Goal: Transaction & Acquisition: Purchase product/service

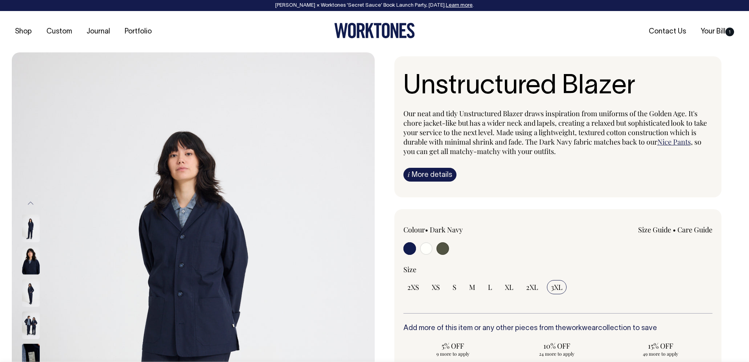
click at [31, 295] on img at bounding box center [31, 293] width 18 height 28
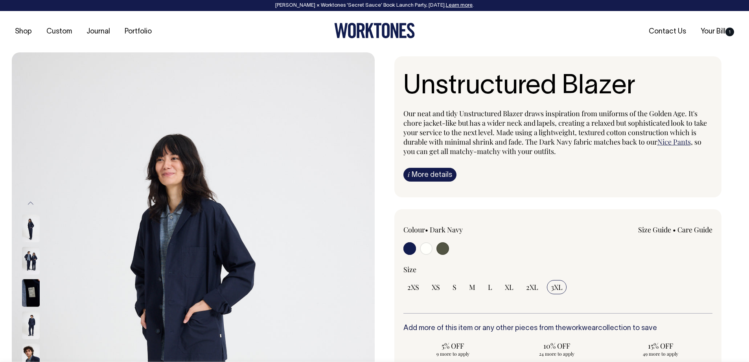
click at [33, 306] on img at bounding box center [31, 293] width 18 height 28
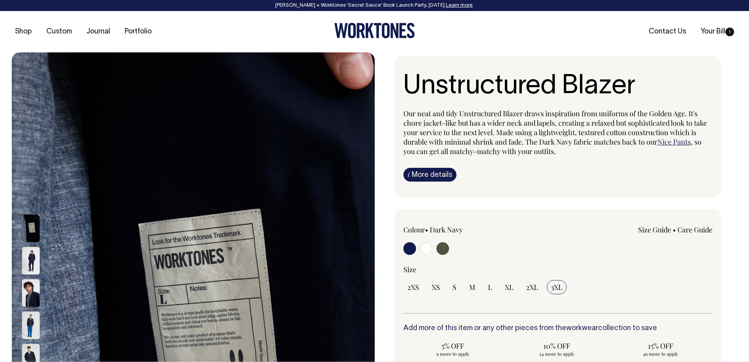
click at [29, 293] on img at bounding box center [31, 293] width 18 height 28
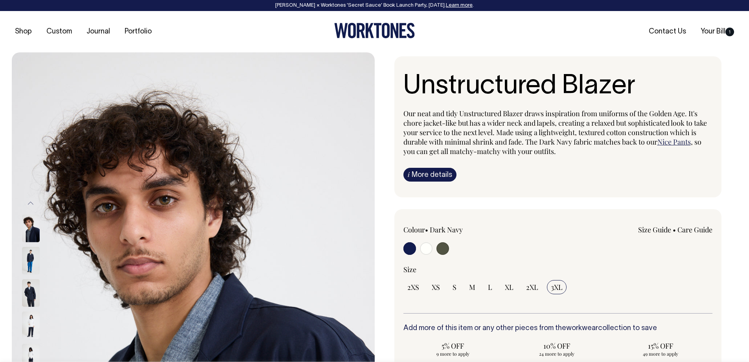
click at [29, 291] on img at bounding box center [31, 293] width 18 height 28
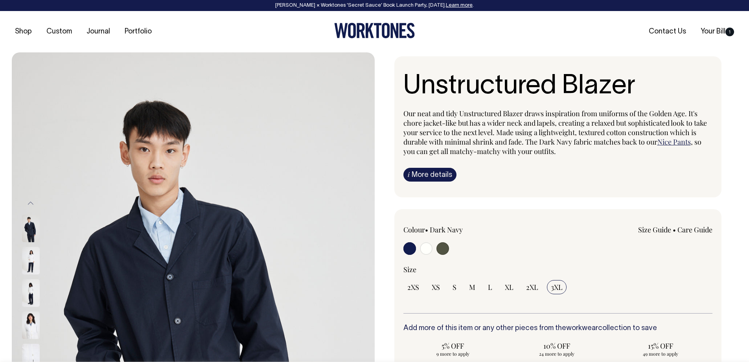
click at [30, 221] on img at bounding box center [31, 228] width 18 height 28
click at [404, 243] on label at bounding box center [410, 249] width 13 height 15
click at [404, 243] on input "radio" at bounding box center [410, 248] width 13 height 13
click at [411, 245] on input "radio" at bounding box center [410, 248] width 13 height 13
click at [411, 249] on input "radio" at bounding box center [410, 248] width 13 height 13
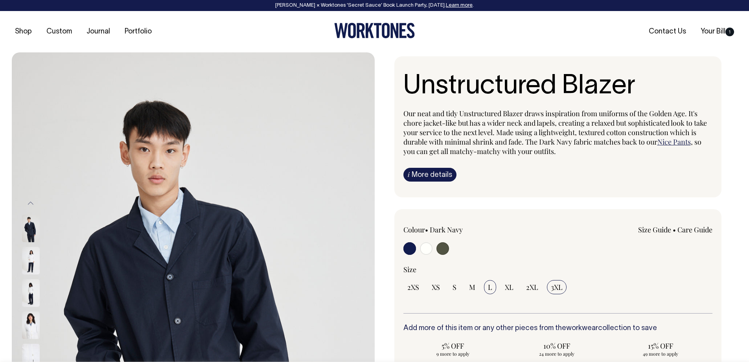
click at [486, 289] on input "L" at bounding box center [490, 287] width 12 height 14
radio input "true"
select select "L"
click at [406, 249] on input "radio" at bounding box center [410, 248] width 13 height 13
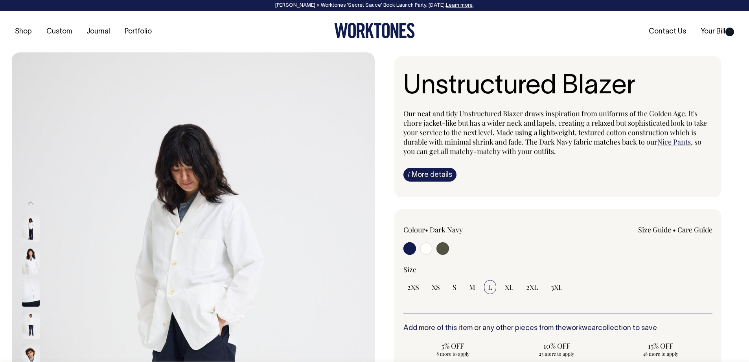
click at [25, 265] on img at bounding box center [31, 260] width 18 height 28
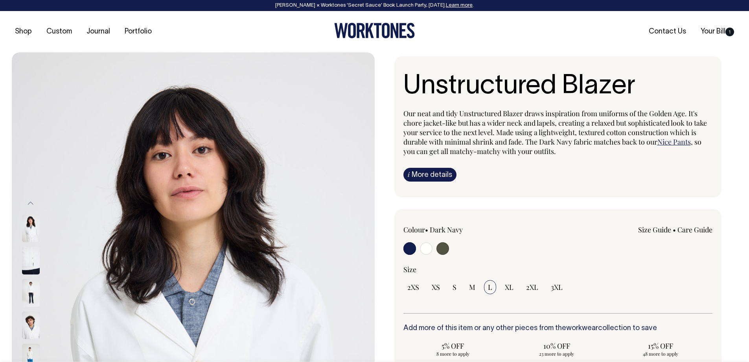
click at [29, 293] on img at bounding box center [31, 293] width 18 height 28
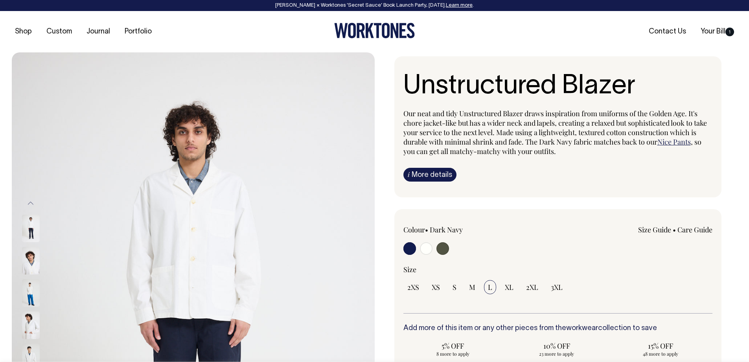
click at [36, 297] on img at bounding box center [31, 293] width 18 height 28
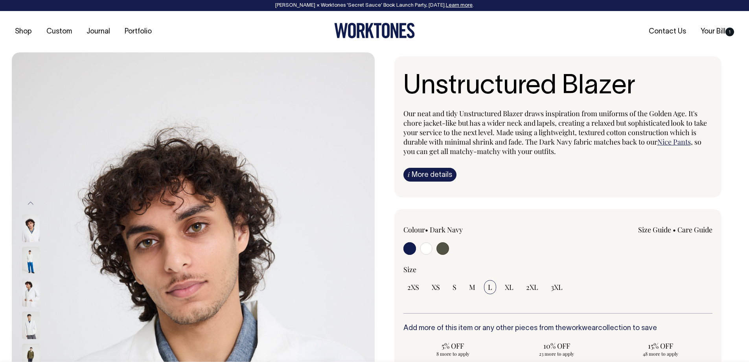
click at [31, 228] on img at bounding box center [31, 228] width 18 height 28
click at [29, 260] on img at bounding box center [31, 260] width 18 height 28
click at [28, 199] on button "Previous" at bounding box center [31, 203] width 12 height 18
click at [31, 203] on button "Previous" at bounding box center [31, 203] width 12 height 18
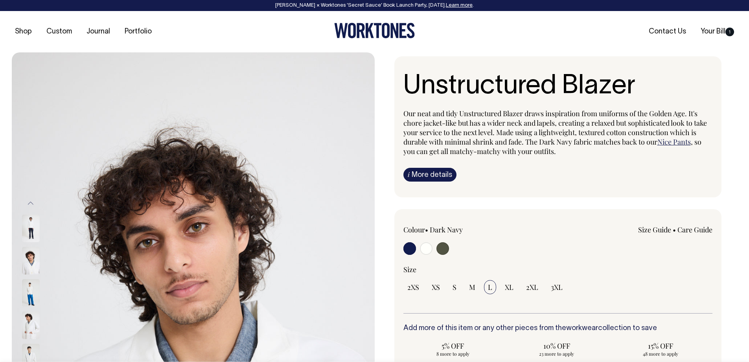
click at [31, 203] on button "Previous" at bounding box center [31, 203] width 12 height 18
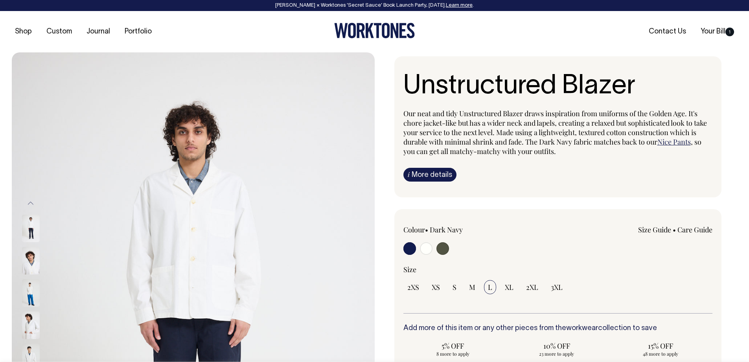
click at [31, 203] on button "Previous" at bounding box center [31, 203] width 12 height 18
click at [30, 203] on button "Previous" at bounding box center [31, 203] width 12 height 18
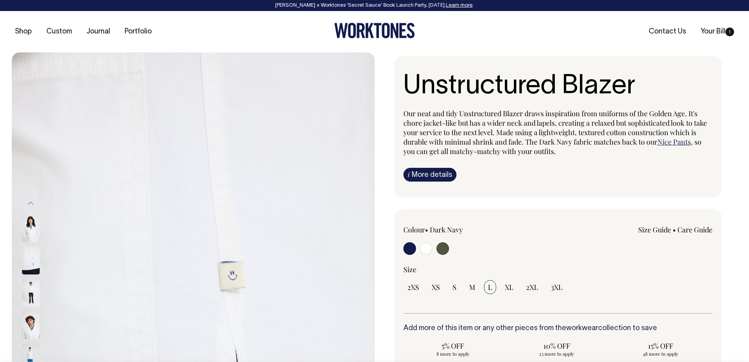
click at [30, 203] on button "Previous" at bounding box center [31, 203] width 12 height 18
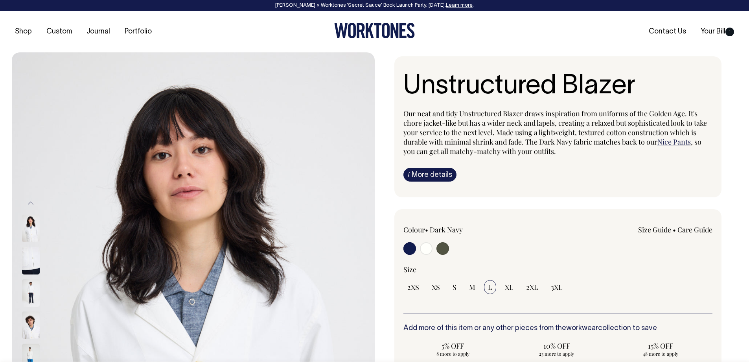
click at [30, 203] on button "Previous" at bounding box center [31, 203] width 12 height 18
click at [31, 240] on img at bounding box center [31, 228] width 18 height 28
click at [30, 288] on img at bounding box center [31, 293] width 18 height 28
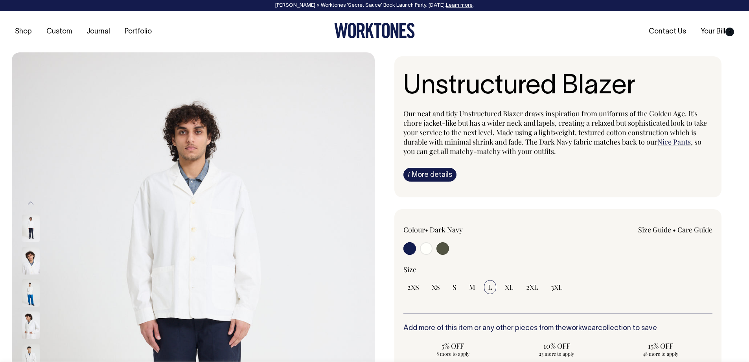
click at [410, 247] on input "radio" at bounding box center [410, 248] width 13 height 13
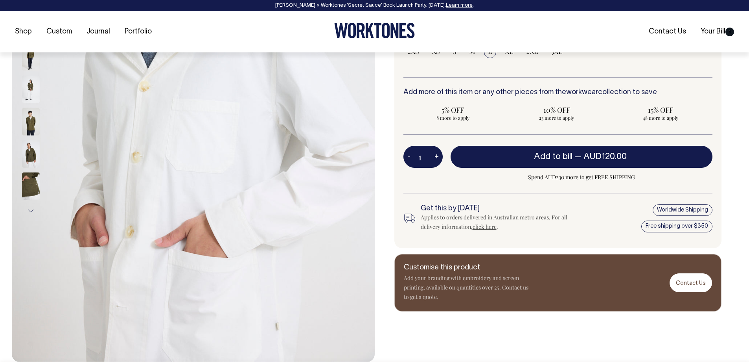
scroll to position [236, 0]
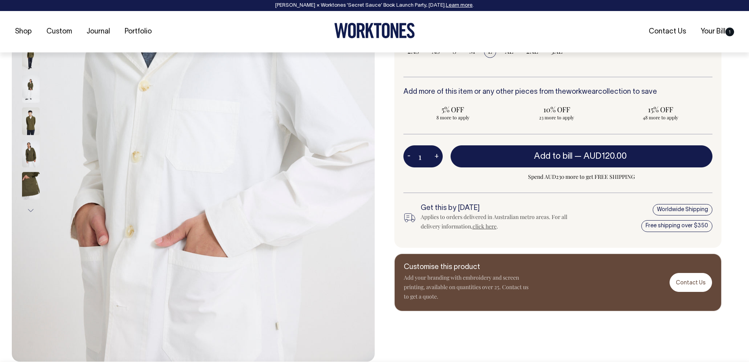
click at [30, 210] on button "Next" at bounding box center [31, 210] width 12 height 18
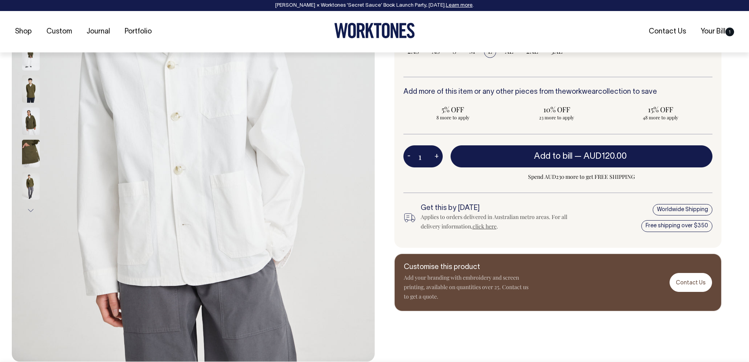
click at [31, 85] on img at bounding box center [31, 89] width 18 height 28
click at [32, 90] on img at bounding box center [31, 89] width 18 height 28
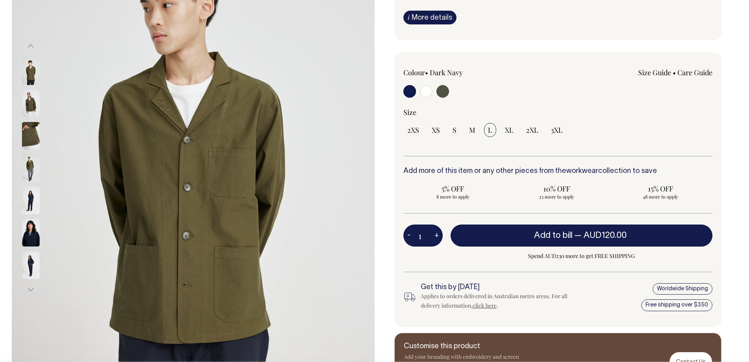
scroll to position [157, 0]
click at [31, 288] on button "Next" at bounding box center [31, 289] width 12 height 18
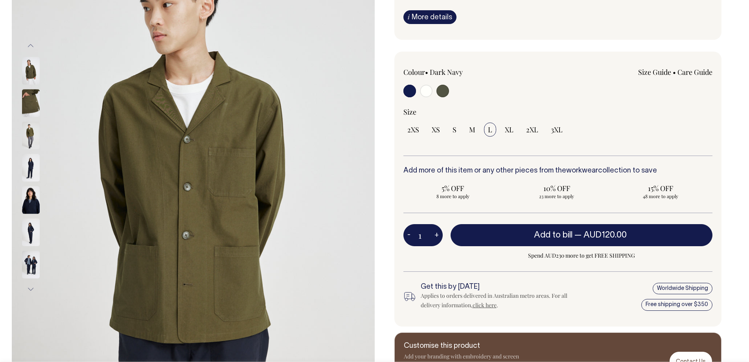
click at [31, 288] on button "Next" at bounding box center [31, 289] width 12 height 18
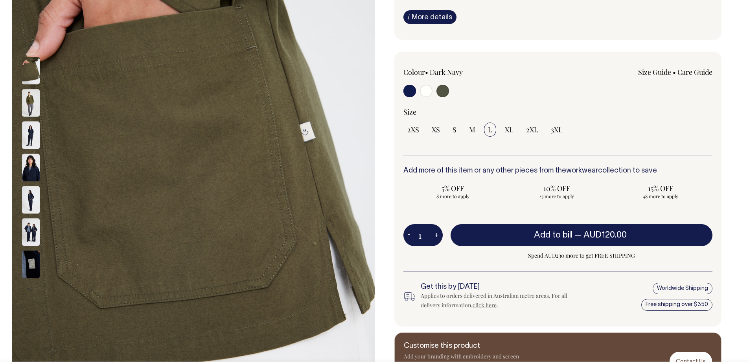
click at [30, 233] on img at bounding box center [31, 232] width 18 height 28
click at [32, 224] on img at bounding box center [31, 232] width 18 height 28
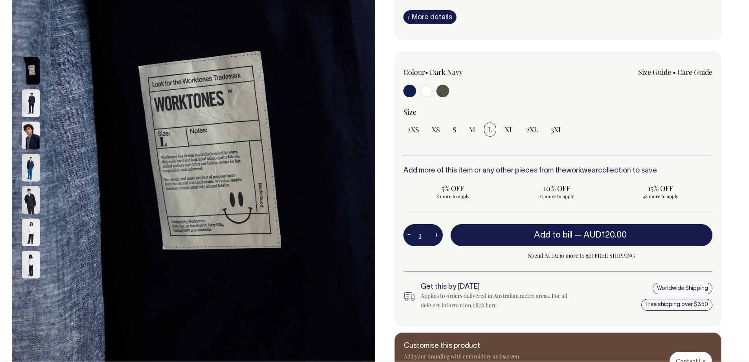
click at [27, 97] on img at bounding box center [31, 103] width 18 height 28
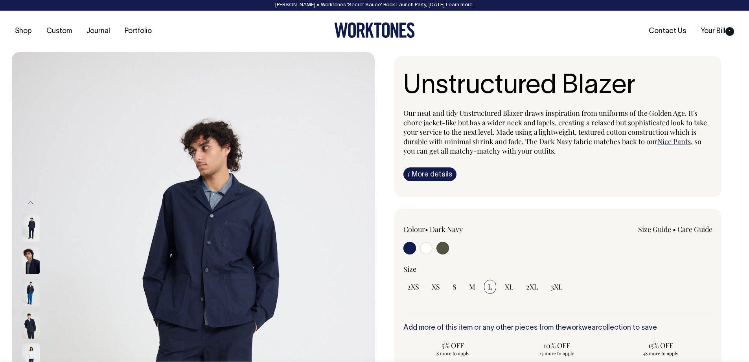
scroll to position [0, 0]
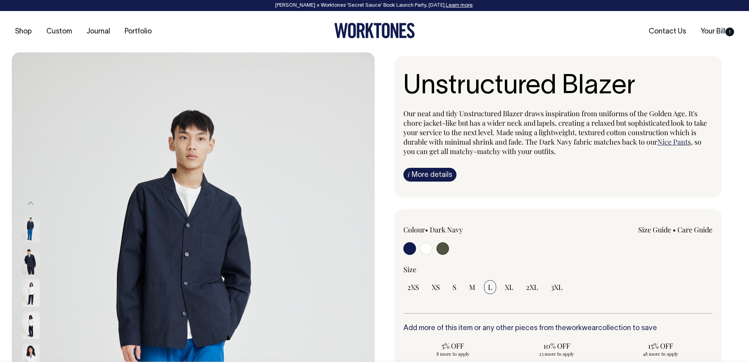
click at [33, 212] on div at bounding box center [41, 228] width 39 height 32
click at [30, 202] on button "Previous" at bounding box center [31, 203] width 12 height 18
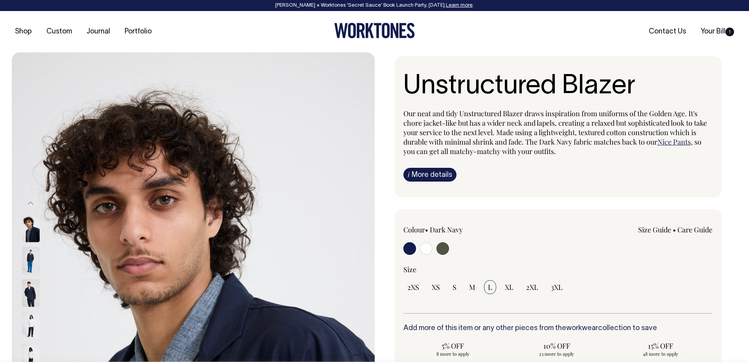
click at [30, 202] on button "Previous" at bounding box center [31, 203] width 12 height 18
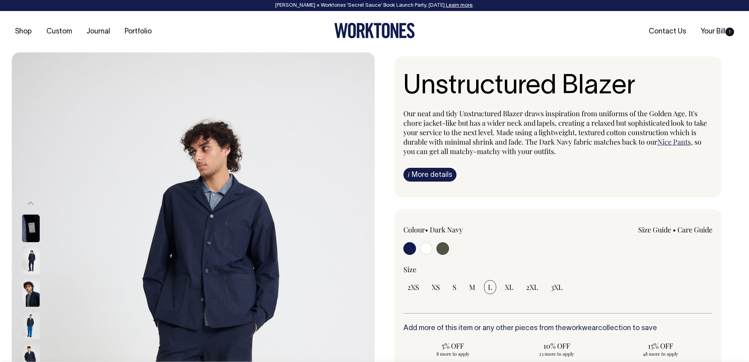
click at [30, 202] on button "Previous" at bounding box center [31, 203] width 12 height 18
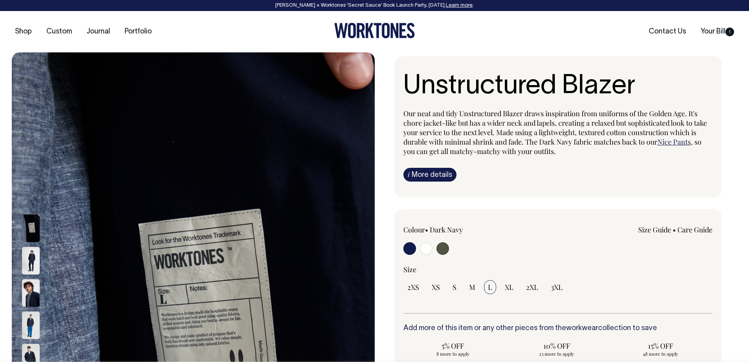
click at [26, 232] on img at bounding box center [31, 228] width 18 height 28
click at [30, 201] on button "Previous" at bounding box center [31, 203] width 12 height 18
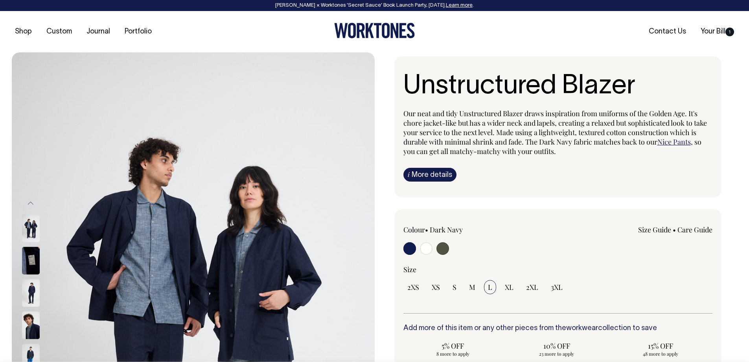
click at [30, 227] on img at bounding box center [31, 228] width 18 height 28
drag, startPoint x: 404, startPoint y: 83, endPoint x: 696, endPoint y: 99, distance: 292.3
click at [696, 99] on h1 "Unstructured Blazer" at bounding box center [559, 87] width 310 height 30
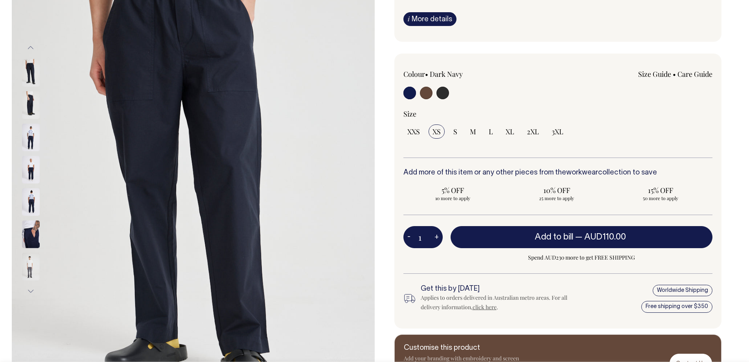
scroll to position [157, 0]
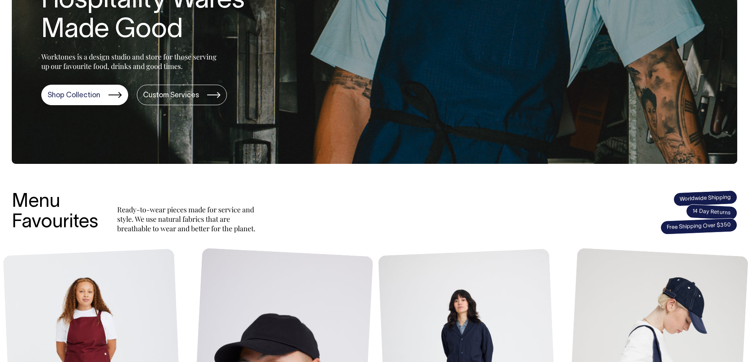
scroll to position [157, 0]
drag, startPoint x: 171, startPoint y: 206, endPoint x: 372, endPoint y: 230, distance: 202.1
click at [371, 230] on div "Menu Favourites Ready-to-wear pieces made for service and style. We use natural…" at bounding box center [229, 212] width 435 height 42
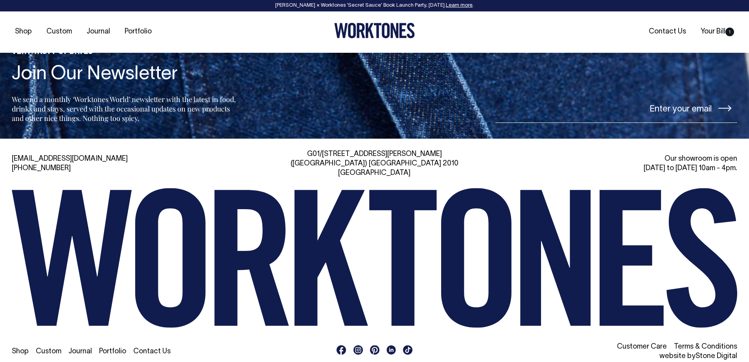
scroll to position [1899, 0]
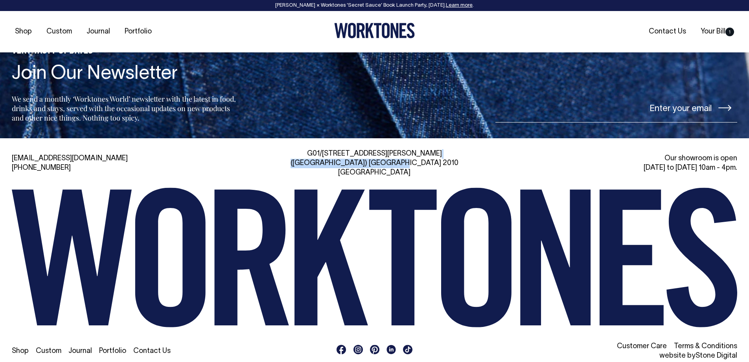
drag, startPoint x: 382, startPoint y: 151, endPoint x: 466, endPoint y: 171, distance: 86.9
click at [460, 166] on div "G01/50 Marshall St, Surry Hills (Gadigal) NSW 2010 Australia" at bounding box center [375, 163] width 234 height 28
